Goal: Obtain resource: Obtain resource

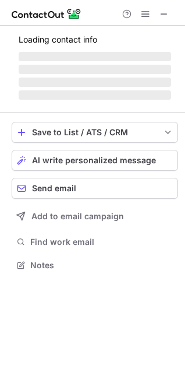
scroll to position [272, 185]
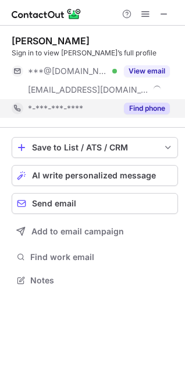
click at [83, 80] on div "***@[DOMAIN_NAME] Verified" at bounding box center [64, 71] width 105 height 19
click at [86, 104] on div "*-***-***-****" at bounding box center [72, 108] width 89 height 10
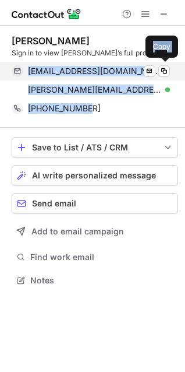
drag, startPoint x: 87, startPoint y: 111, endPoint x: 23, endPoint y: 72, distance: 74.7
click at [23, 72] on div "Lindsay Schloemer Sign in to view Lindsay’s full profile ljschloemer@gmail.com …" at bounding box center [95, 76] width 167 height 83
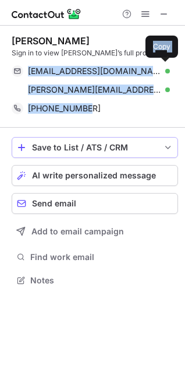
copy div "ljschloemer@gmail.com Verified Send email Copy lindsay.schloemer@kohls.com Veri…"
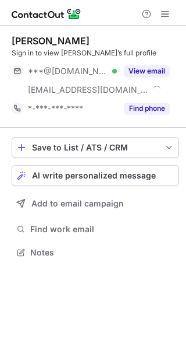
scroll to position [244, 186]
click at [92, 73] on div "***@gmail.com Verified" at bounding box center [72, 71] width 89 height 10
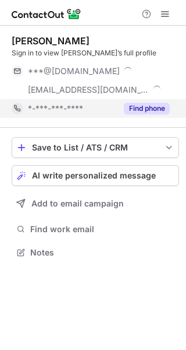
click at [93, 117] on div "*-***-***-****" at bounding box center [64, 108] width 105 height 19
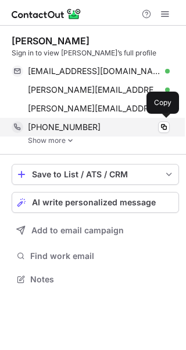
scroll to position [271, 186]
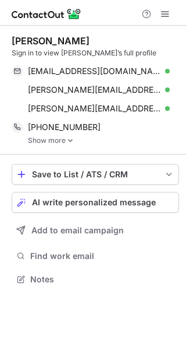
click at [76, 139] on link "Show more" at bounding box center [103, 140] width 151 height 8
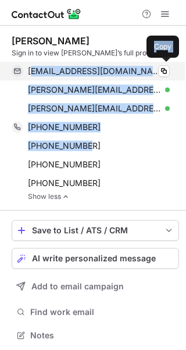
drag, startPoint x: 86, startPoint y: 144, endPoint x: 31, endPoint y: 62, distance: 98.7
click at [31, 62] on div "David Heutchy Sign in to view David’s full profile daveheutchy@gmail.com Verifi…" at bounding box center [96, 117] width 168 height 165
copy div "aveheutchy@gmail.com Verified Copy david.heutchy@weyerhaeuser.com Verified Copy…"
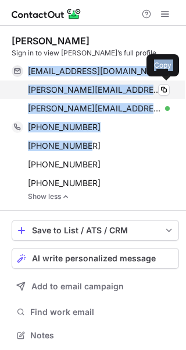
copy div "daveheutchy@gmail.com Verified Copy david.heutchy@weyerhaeuser.com Verified Cop…"
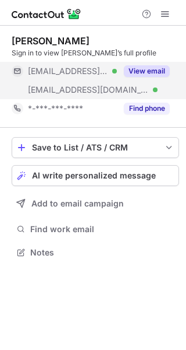
scroll to position [244, 186]
click at [133, 72] on button "View email" at bounding box center [147, 71] width 46 height 12
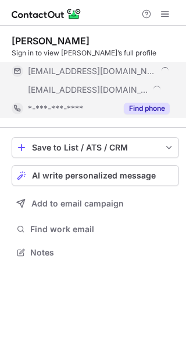
click at [128, 107] on button "Find phone" at bounding box center [147, 109] width 46 height 12
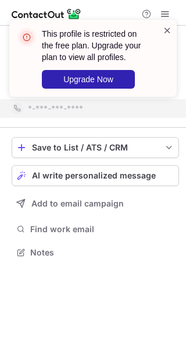
click at [168, 29] on span at bounding box center [167, 30] width 9 height 12
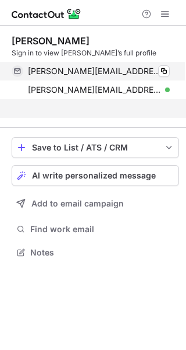
scroll to position [225, 186]
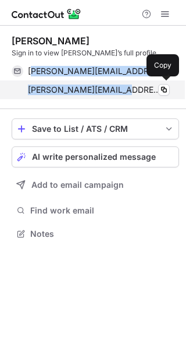
drag, startPoint x: 36, startPoint y: 68, endPoint x: 120, endPoint y: 83, distance: 85.4
click at [120, 83] on div "karen.wainwright@cs-americas.com Verified Copy karen.wainwright@curaleaf.com Ve…" at bounding box center [91, 80] width 158 height 37
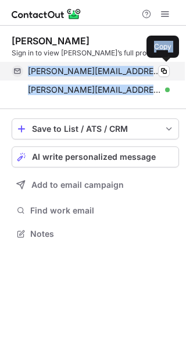
drag, startPoint x: 155, startPoint y: 88, endPoint x: 30, endPoint y: 70, distance: 126.6
click at [30, 70] on div "karen.wainwright@cs-americas.com Verified Copy karen.wainwright@curaleaf.com Ve…" at bounding box center [91, 80] width 158 height 37
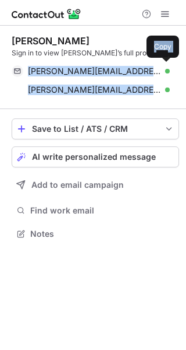
copy div "karen.wainwright@cs-americas.com Verified Copy karen.wainwright@curaleaf.com"
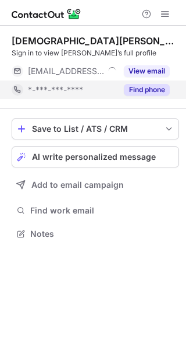
scroll to position [225, 186]
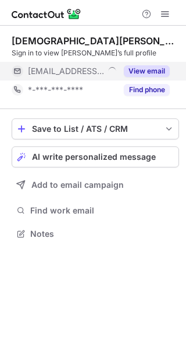
click at [139, 69] on button "View email" at bounding box center [147, 71] width 46 height 12
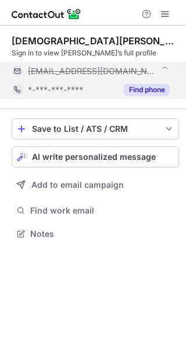
click at [143, 89] on button "Find phone" at bounding box center [147, 90] width 46 height 12
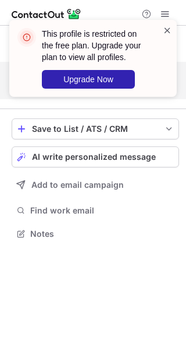
click at [167, 31] on span at bounding box center [167, 30] width 9 height 12
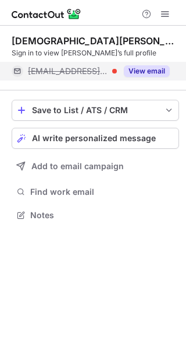
scroll to position [207, 186]
click at [167, 16] on span at bounding box center [165, 13] width 9 height 9
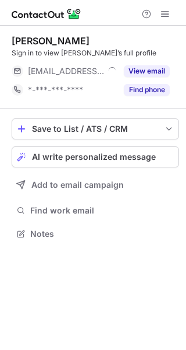
scroll to position [225, 186]
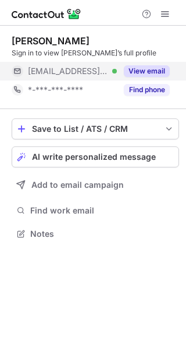
click at [142, 77] on div "View email" at bounding box center [143, 71] width 53 height 19
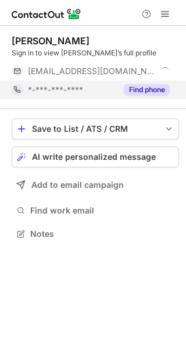
click at [142, 92] on button "Find phone" at bounding box center [147, 90] width 46 height 12
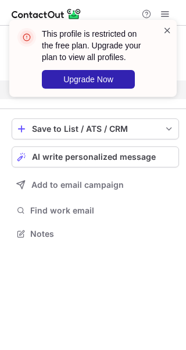
click at [168, 27] on span at bounding box center [167, 30] width 9 height 12
